Goal: Information Seeking & Learning: Learn about a topic

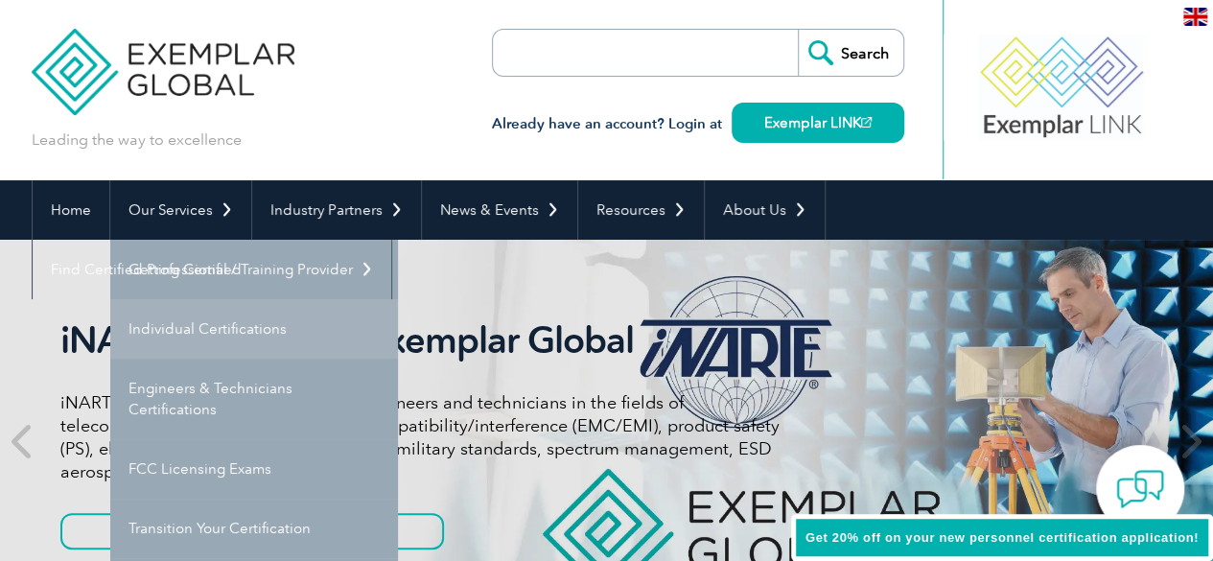
click at [217, 337] on link "Individual Certifications" at bounding box center [254, 328] width 288 height 59
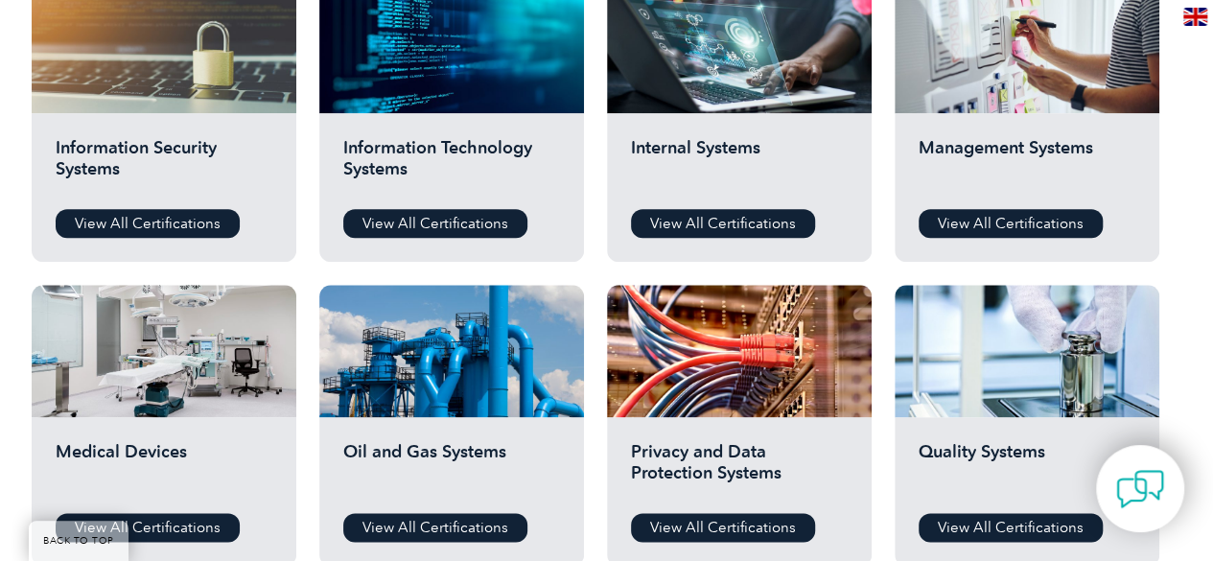
scroll to position [997, 0]
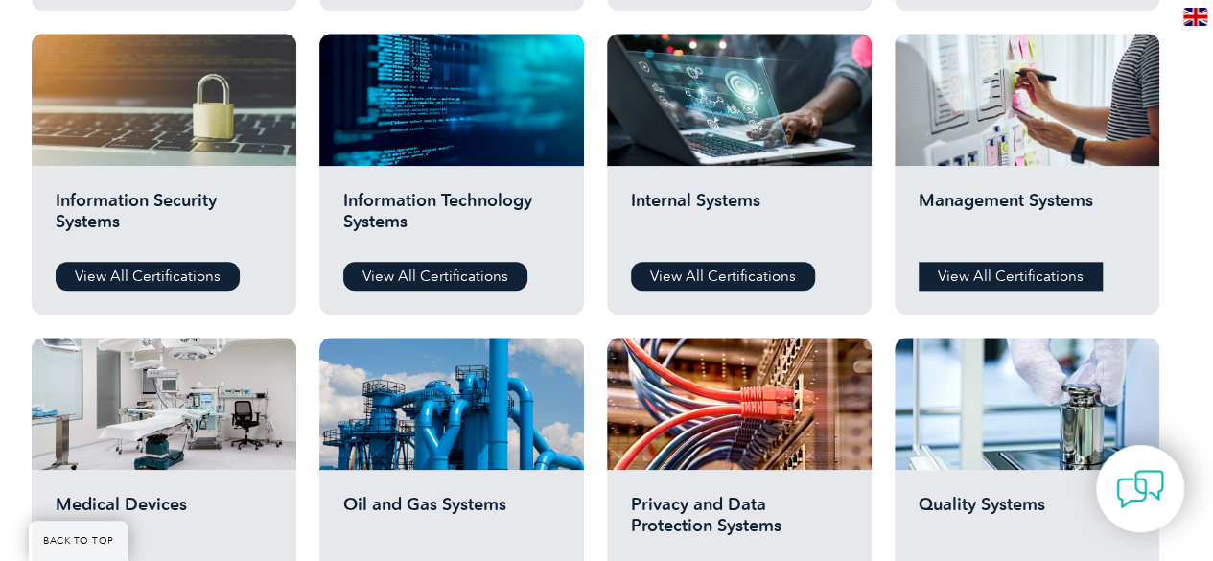
click at [1055, 269] on link "View All Certifications" at bounding box center [1010, 276] width 184 height 29
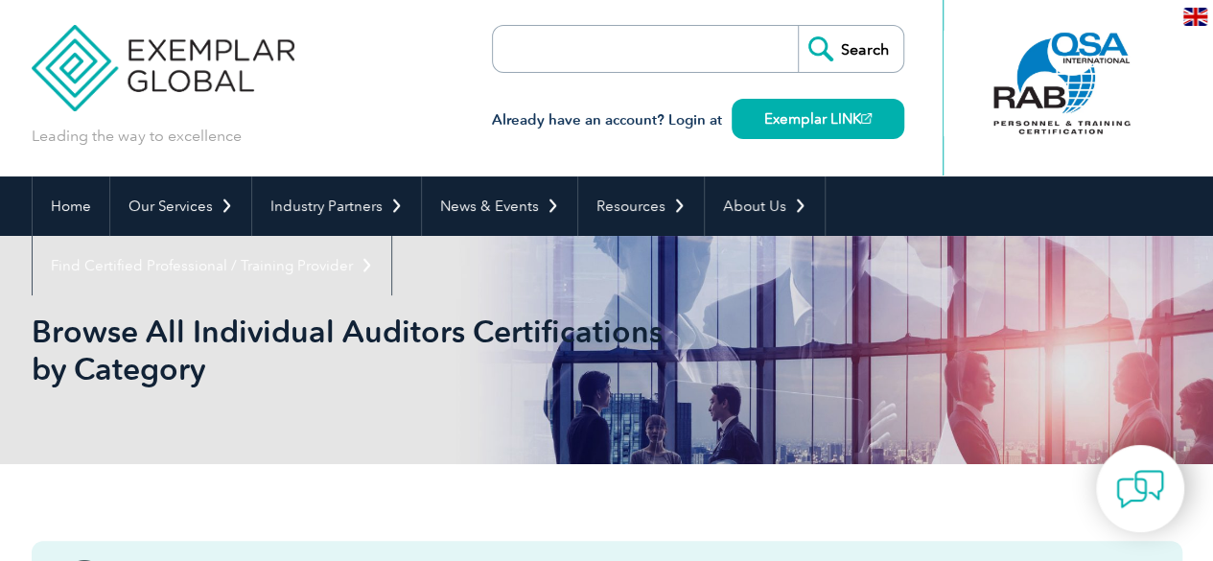
scroll to position [0, 0]
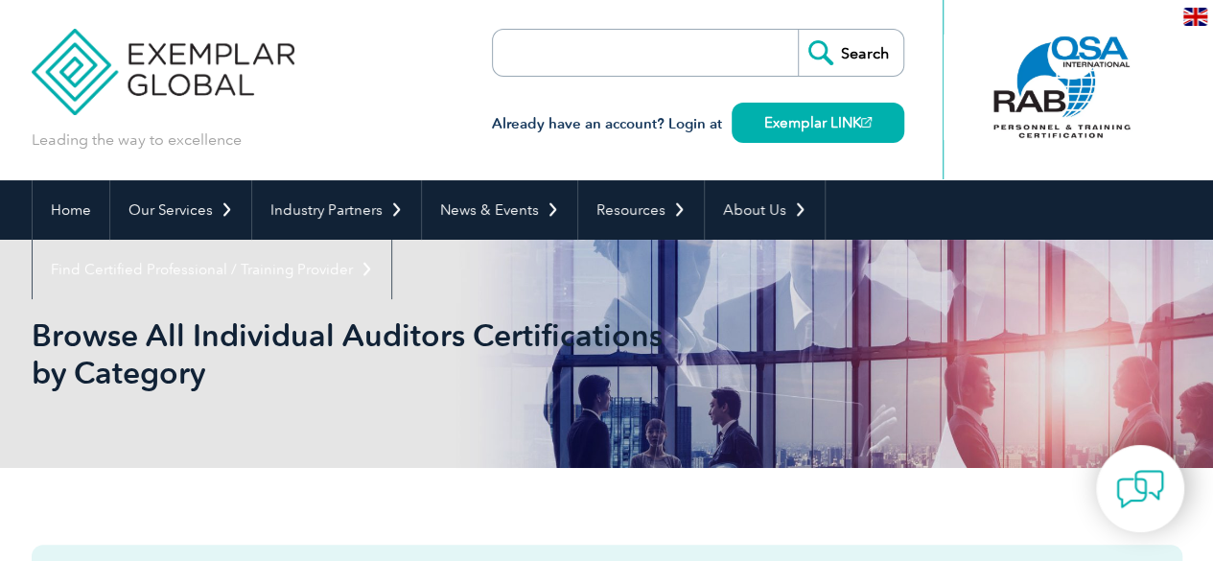
click at [566, 64] on input "search" at bounding box center [602, 53] width 201 height 46
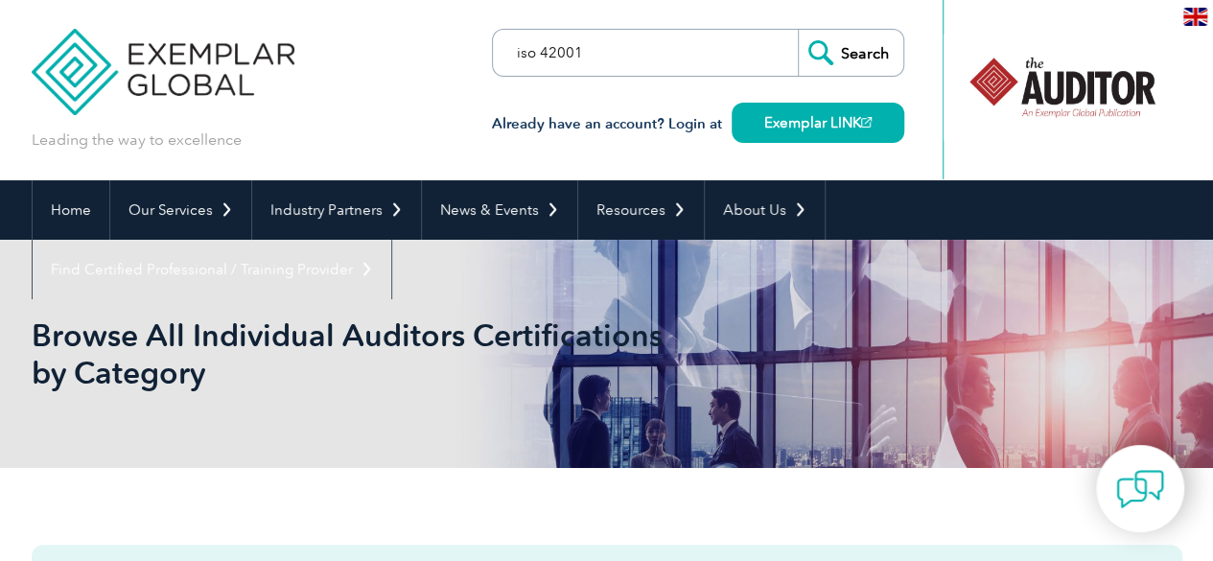
type input "iso 42001"
click at [849, 43] on input "Search" at bounding box center [850, 53] width 105 height 46
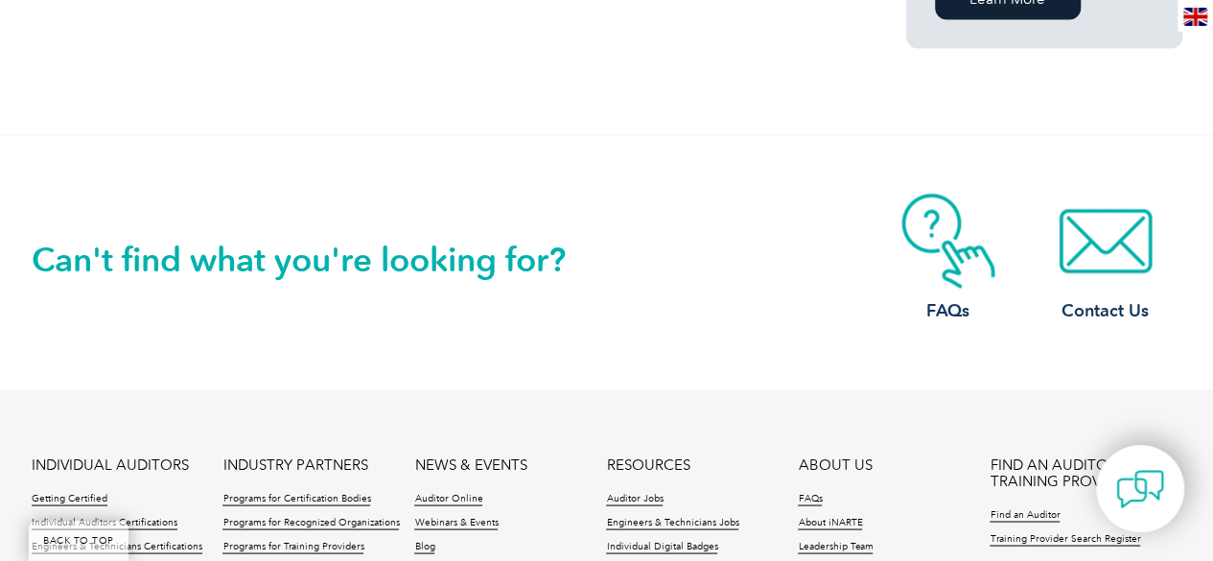
scroll to position [1192, 0]
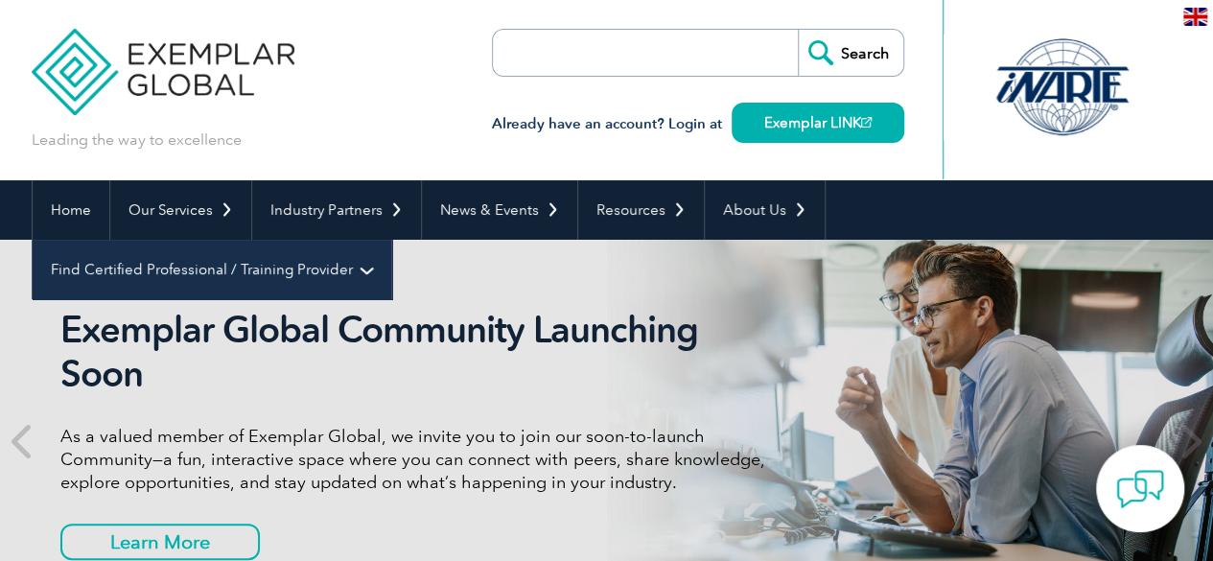
click at [391, 240] on link "Find Certified Professional / Training Provider" at bounding box center [212, 269] width 358 height 59
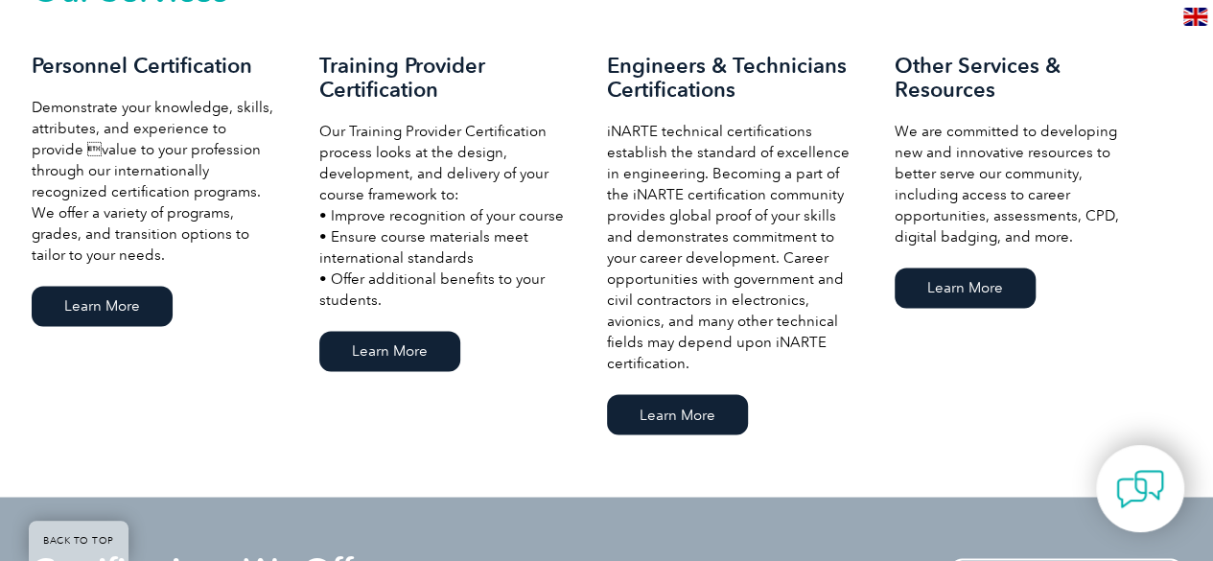
scroll to position [1438, 0]
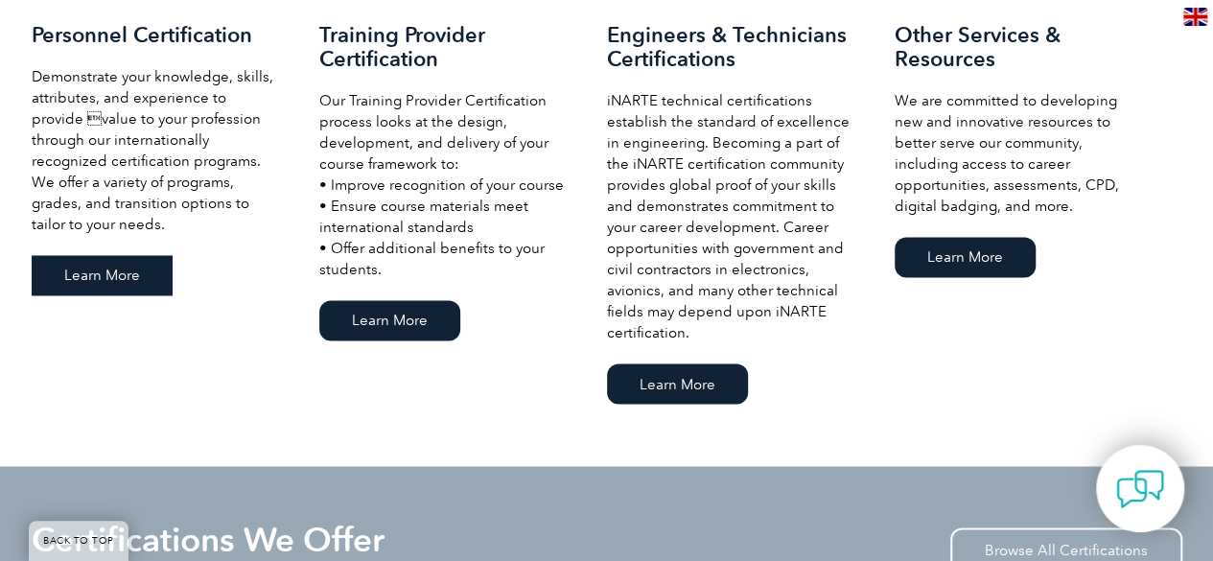
click at [115, 279] on link "Learn More" at bounding box center [102, 275] width 141 height 40
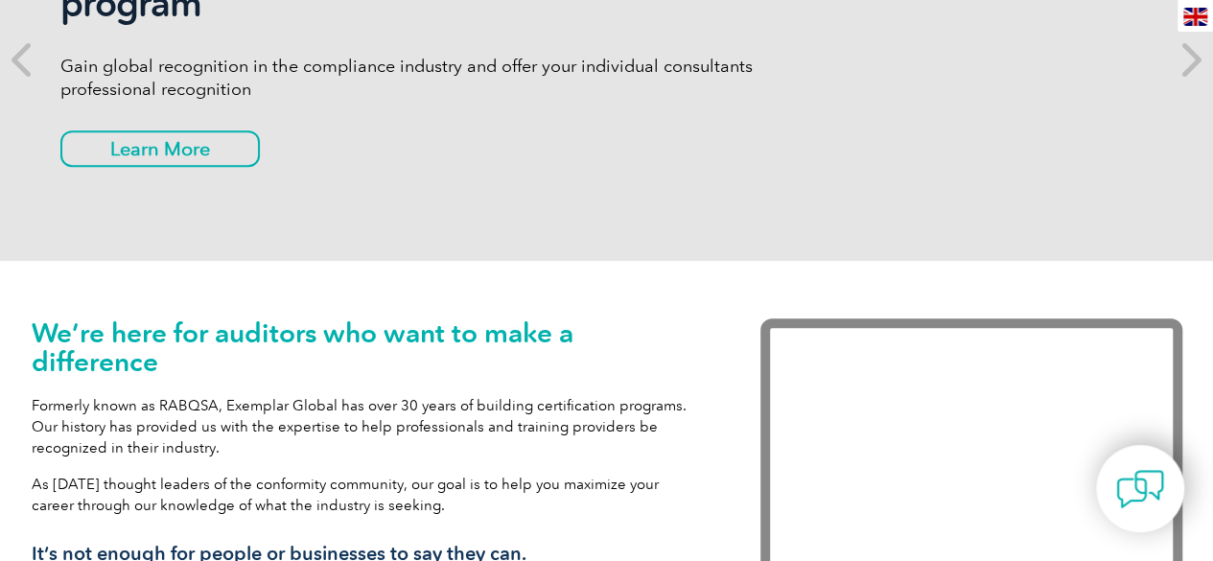
scroll to position [1, 0]
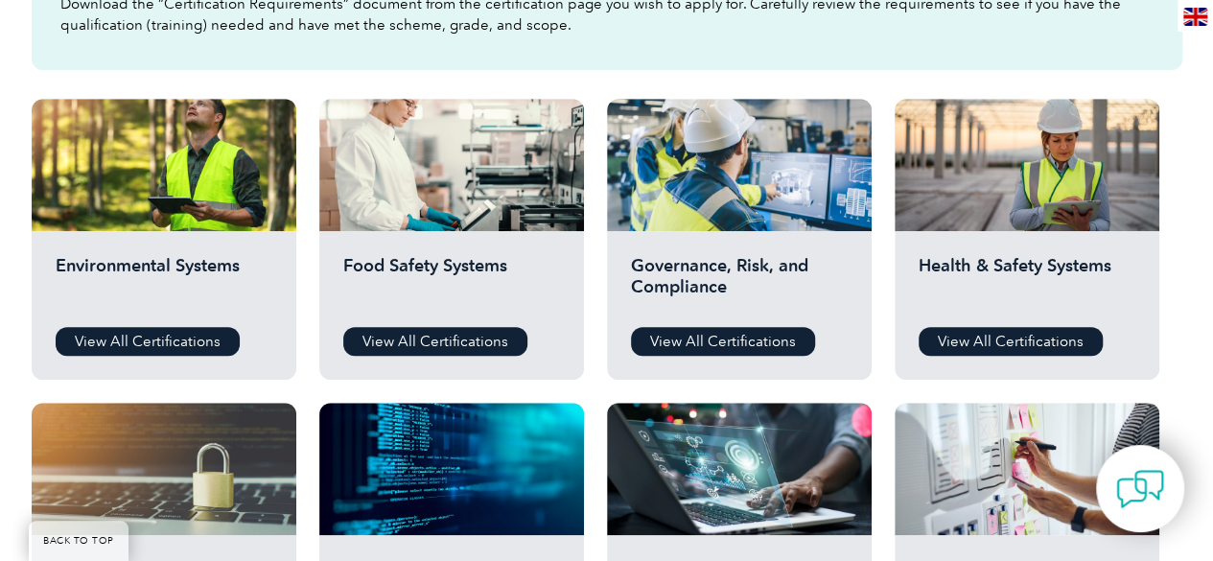
scroll to position [671, 0]
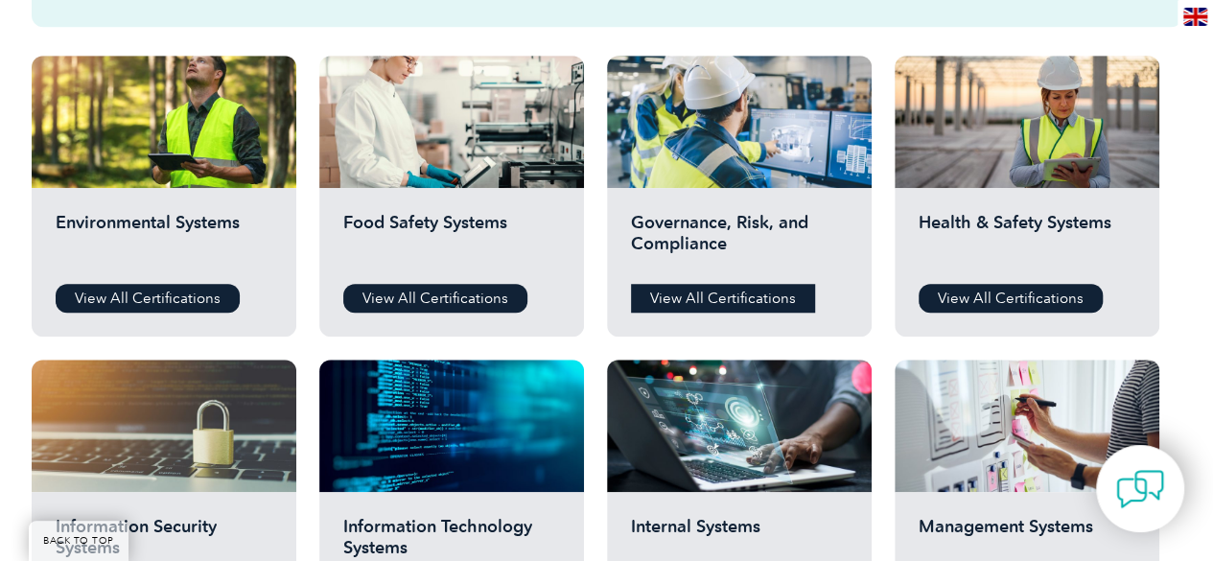
click at [697, 302] on link "View All Certifications" at bounding box center [723, 298] width 184 height 29
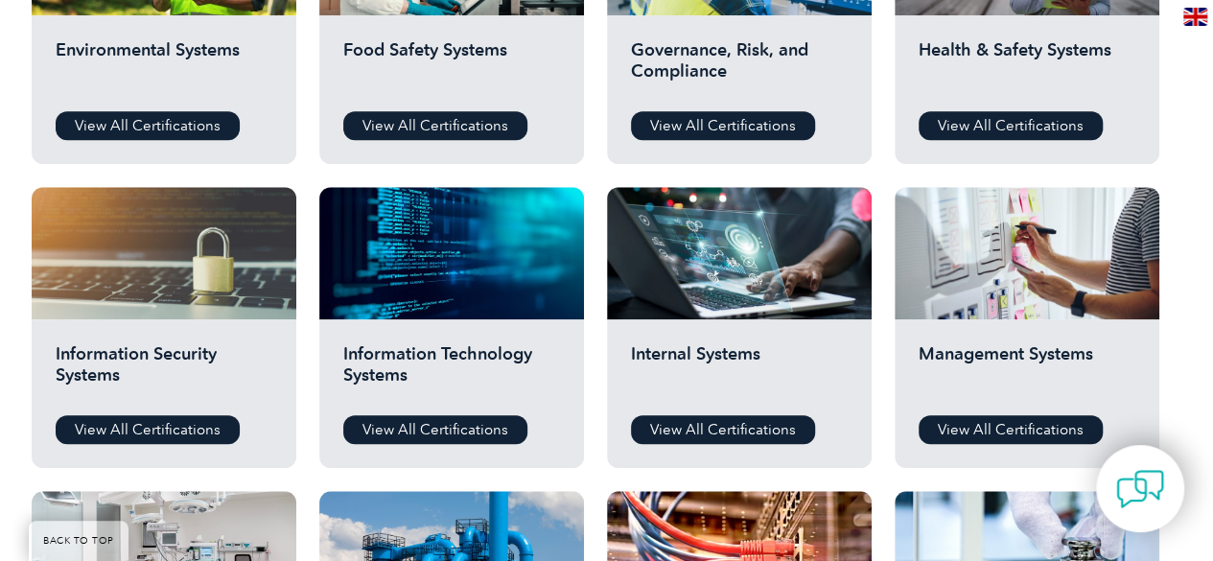
scroll to position [863, 0]
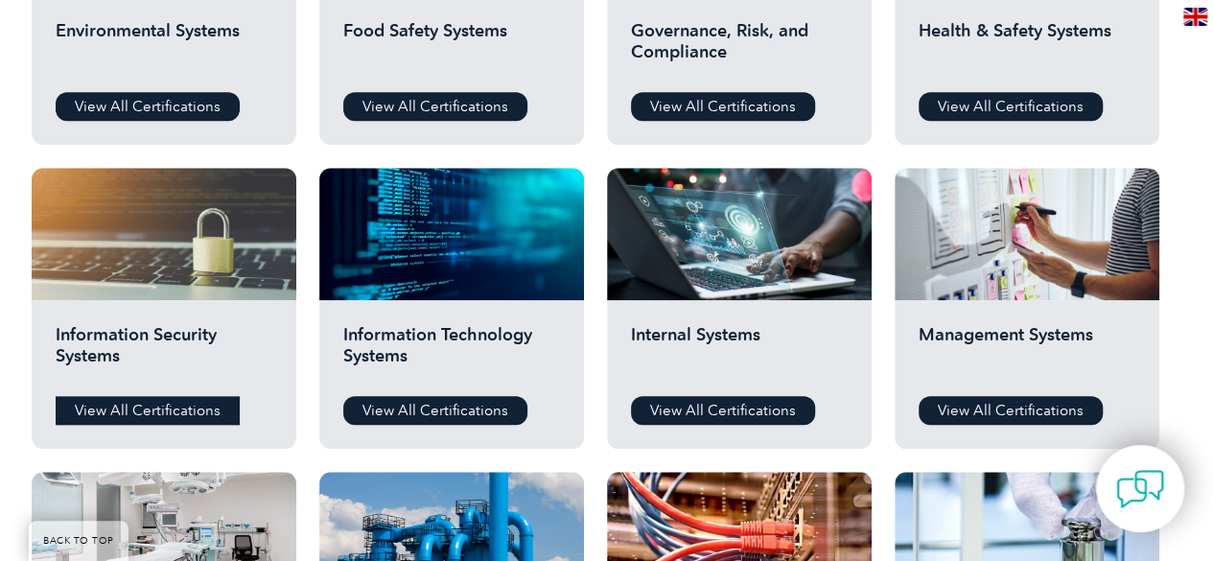
click at [169, 404] on link "View All Certifications" at bounding box center [148, 410] width 184 height 29
click at [439, 413] on link "View All Certifications" at bounding box center [435, 410] width 184 height 29
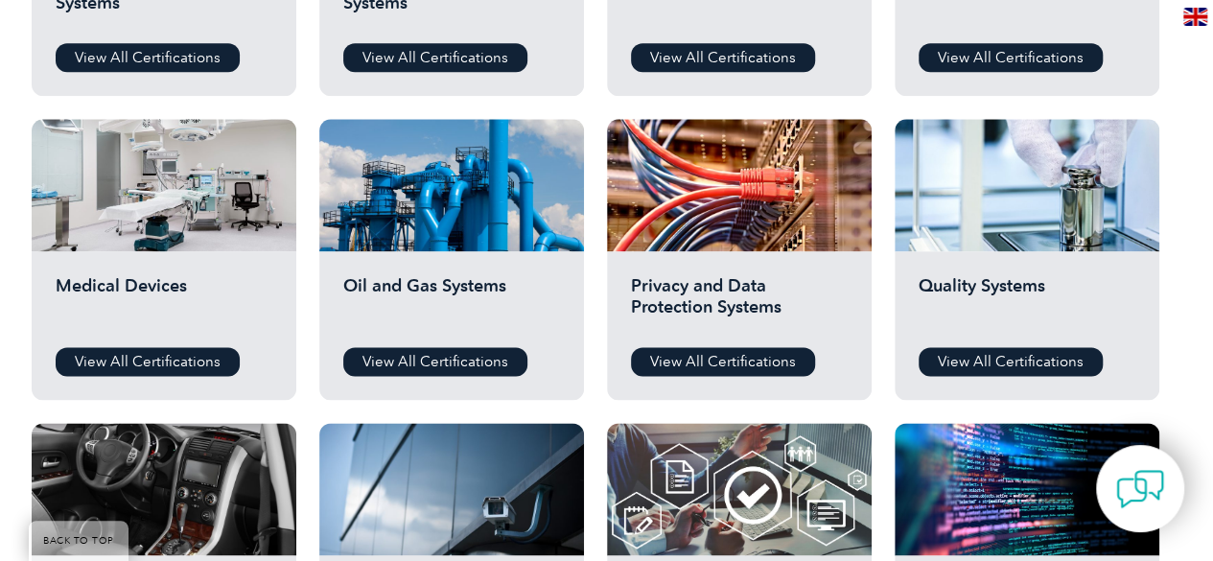
scroll to position [1246, 0]
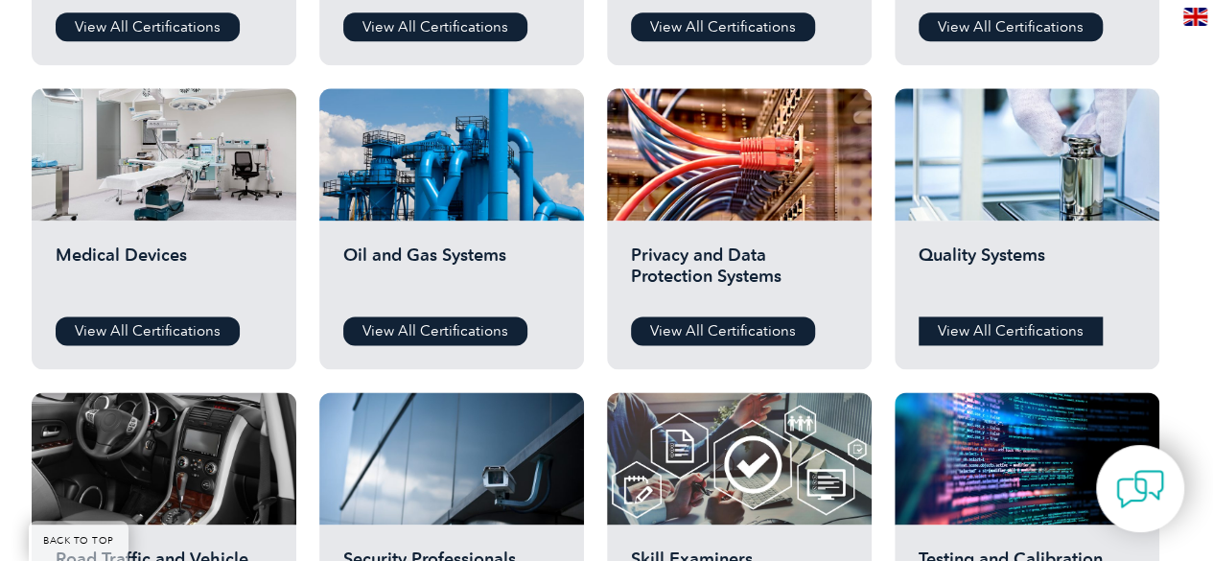
click at [1003, 323] on link "View All Certifications" at bounding box center [1010, 330] width 184 height 29
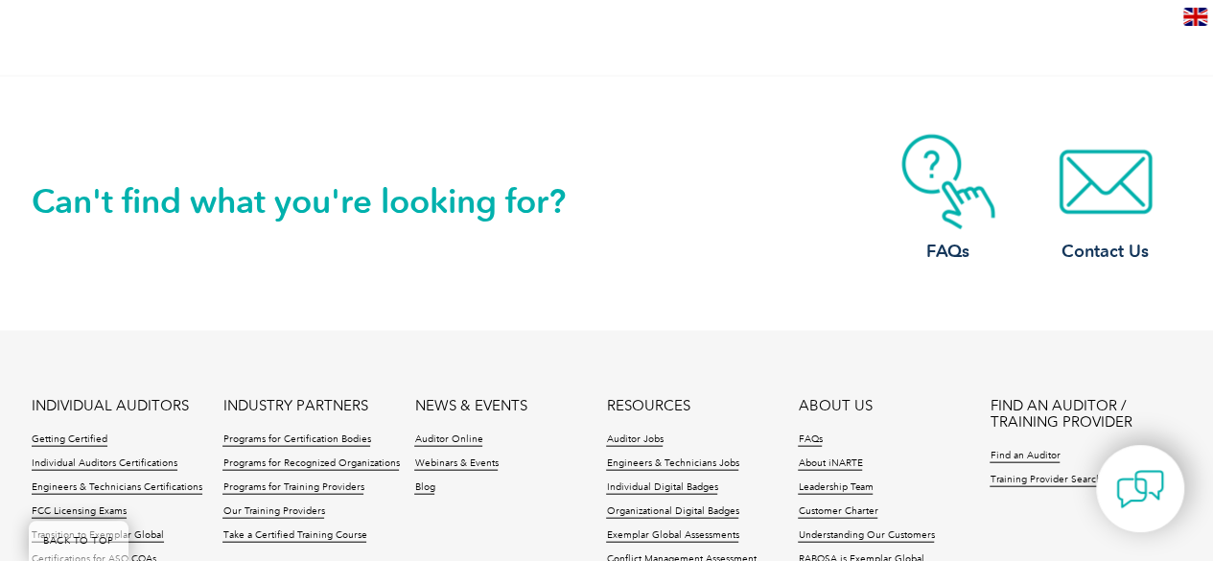
scroll to position [1917, 0]
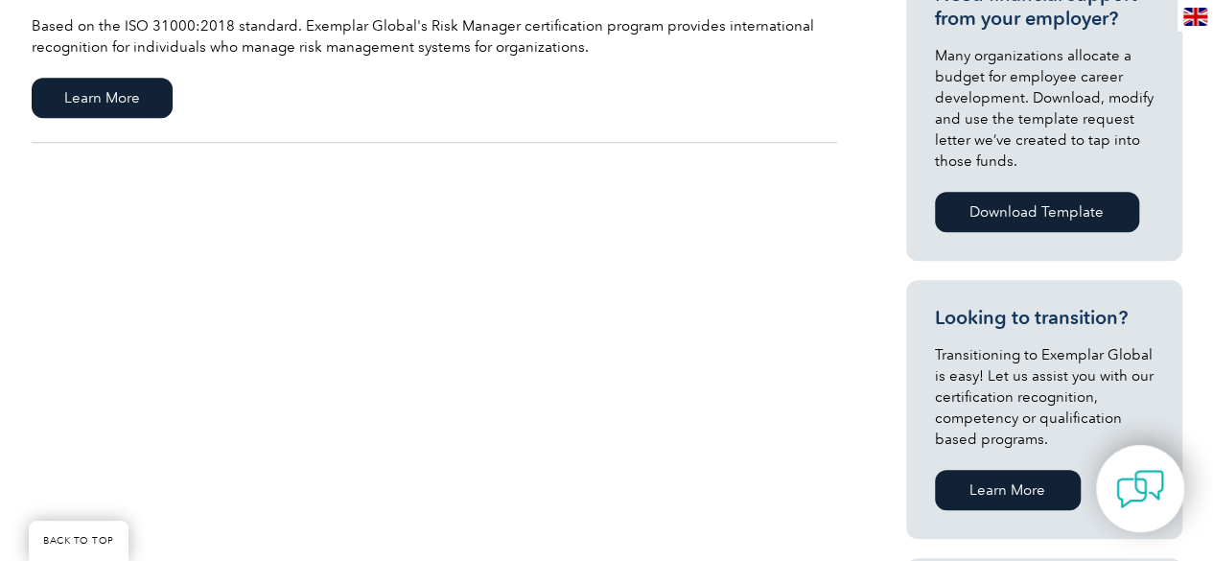
scroll to position [479, 0]
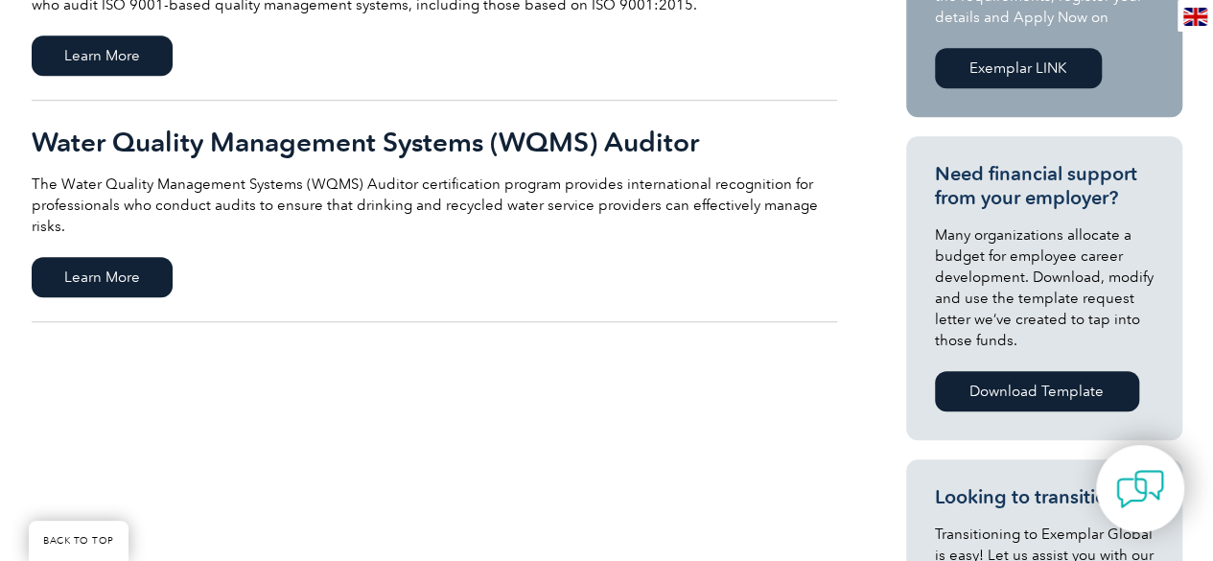
scroll to position [671, 0]
